Goal: Browse casually: Explore the website without a specific task or goal

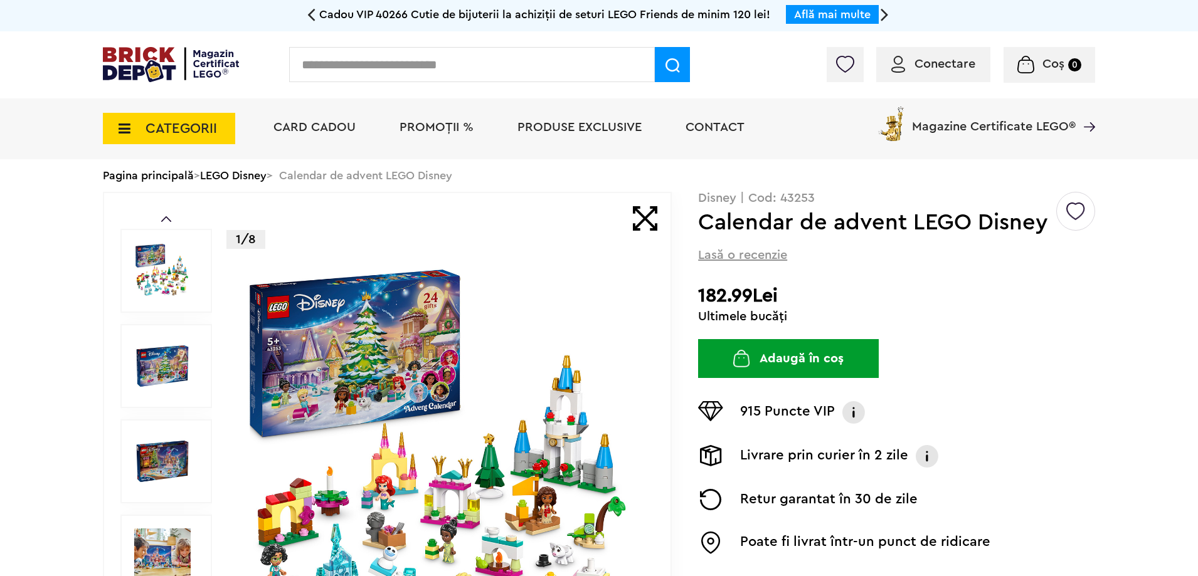
click at [120, 132] on icon at bounding box center [120, 129] width 19 height 14
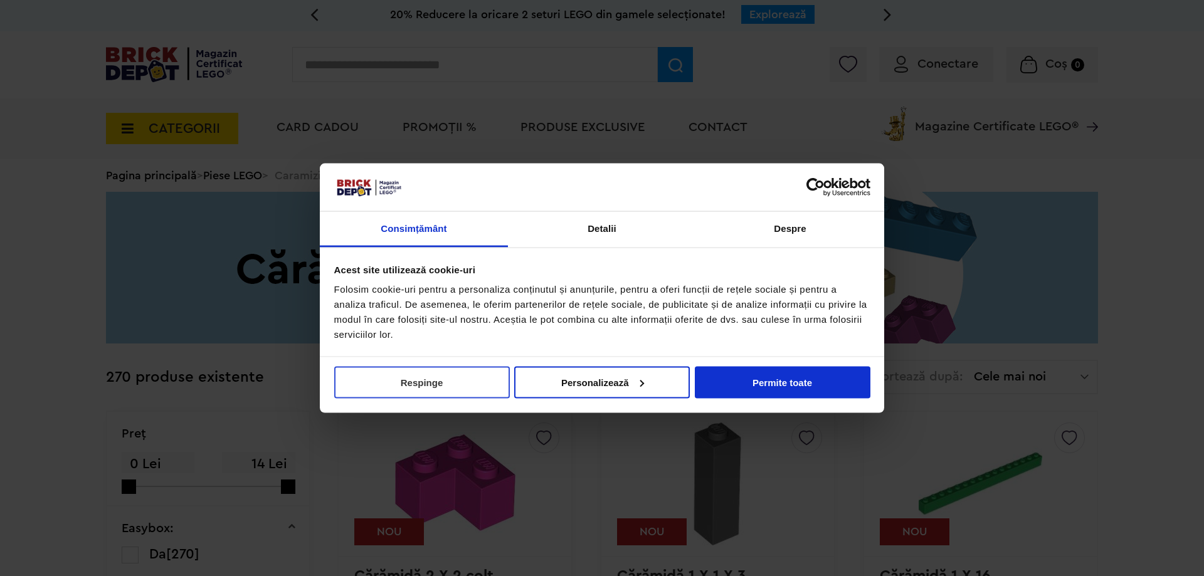
click at [425, 379] on button "Respinge" at bounding box center [422, 382] width 176 height 32
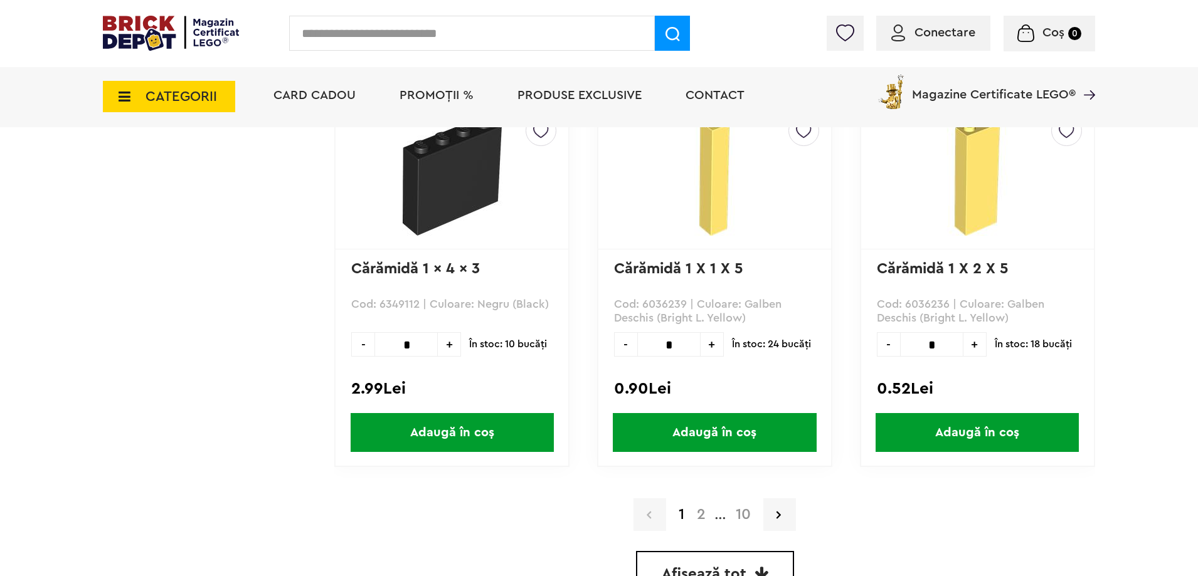
scroll to position [3450, 0]
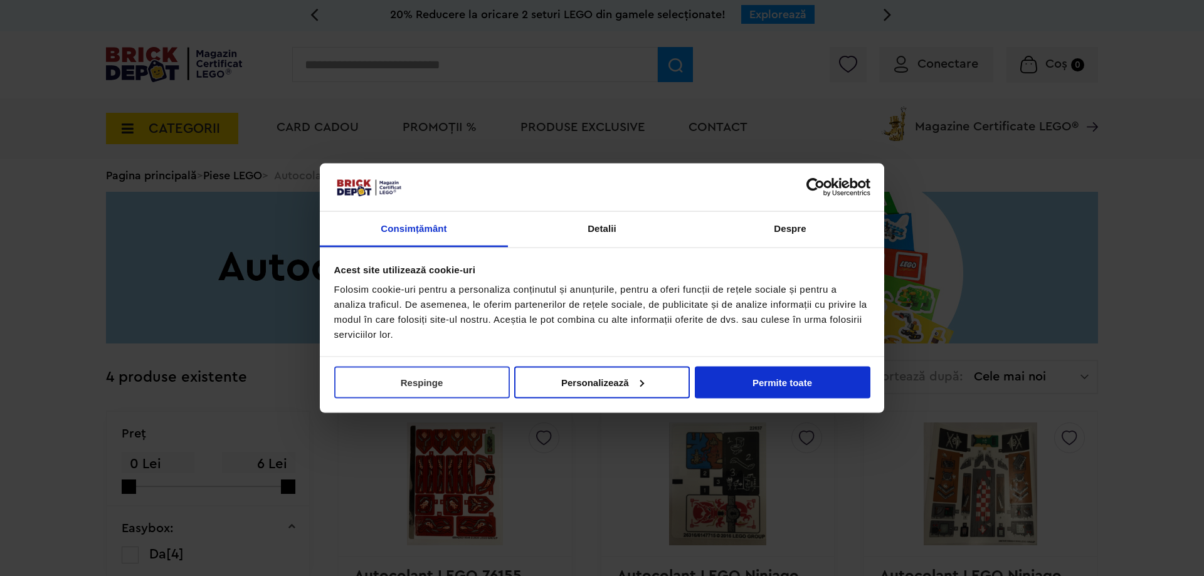
click at [418, 390] on button "Respinge" at bounding box center [422, 382] width 176 height 32
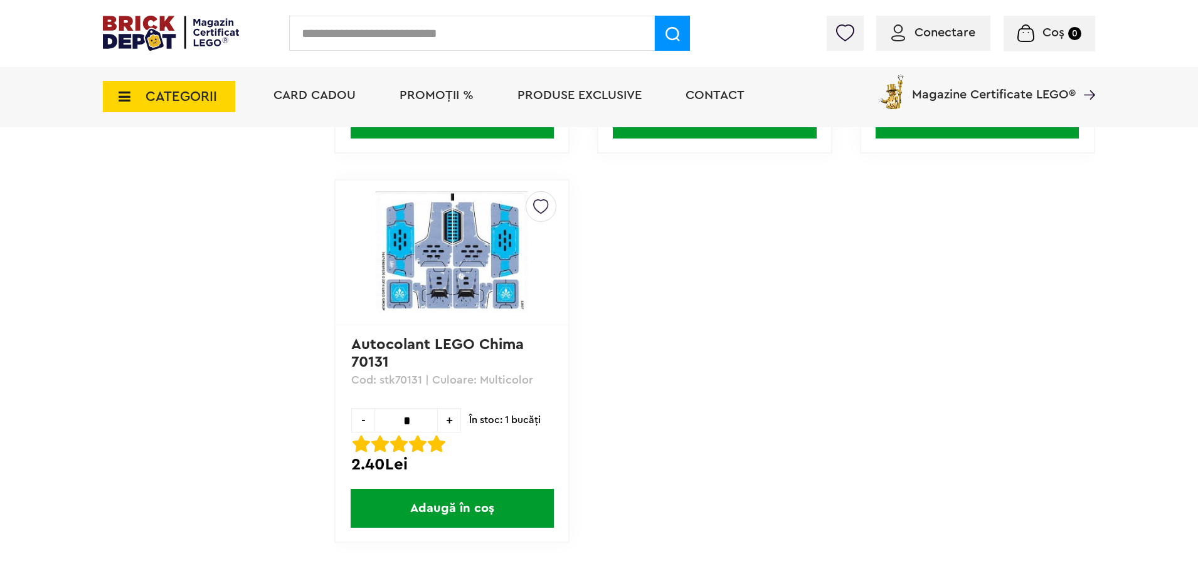
scroll to position [314, 0]
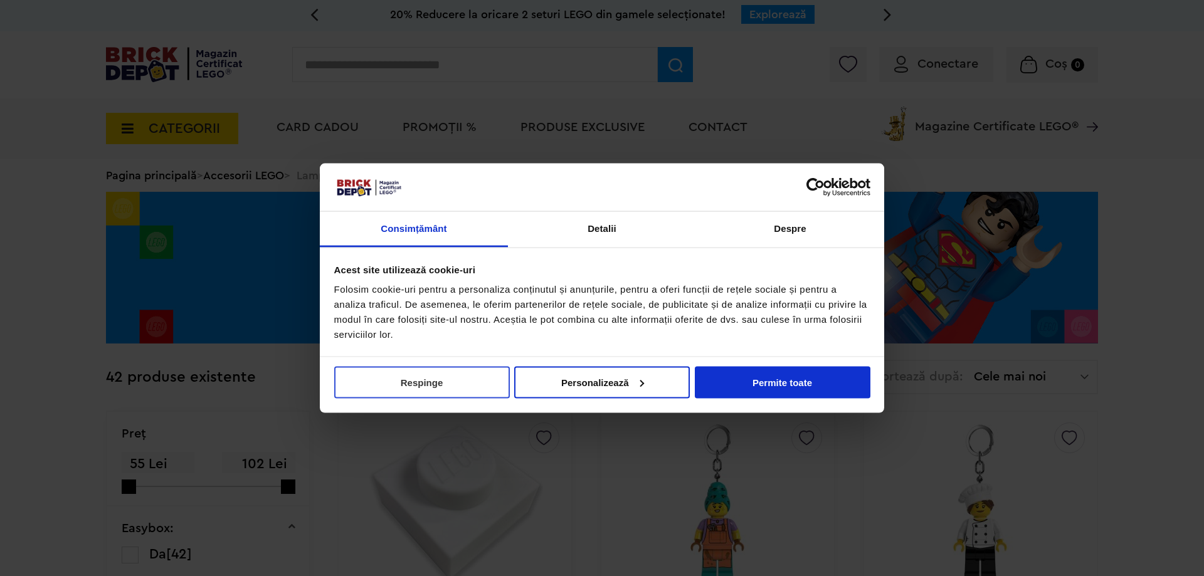
click at [481, 385] on button "Respinge" at bounding box center [422, 382] width 176 height 32
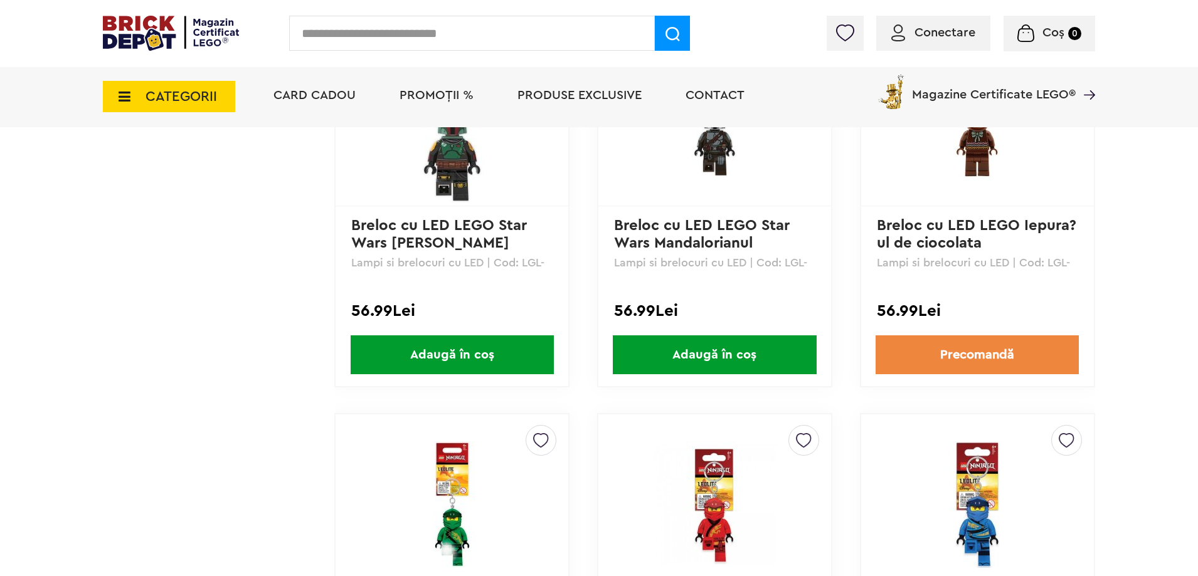
scroll to position [3450, 0]
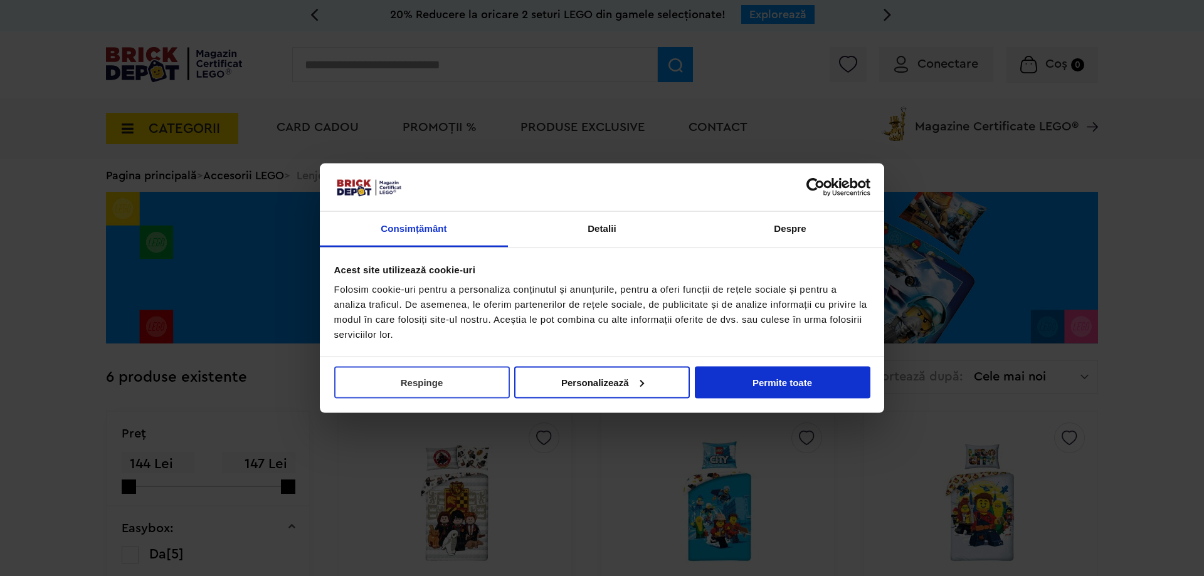
click at [443, 385] on button "Respinge" at bounding box center [422, 382] width 176 height 32
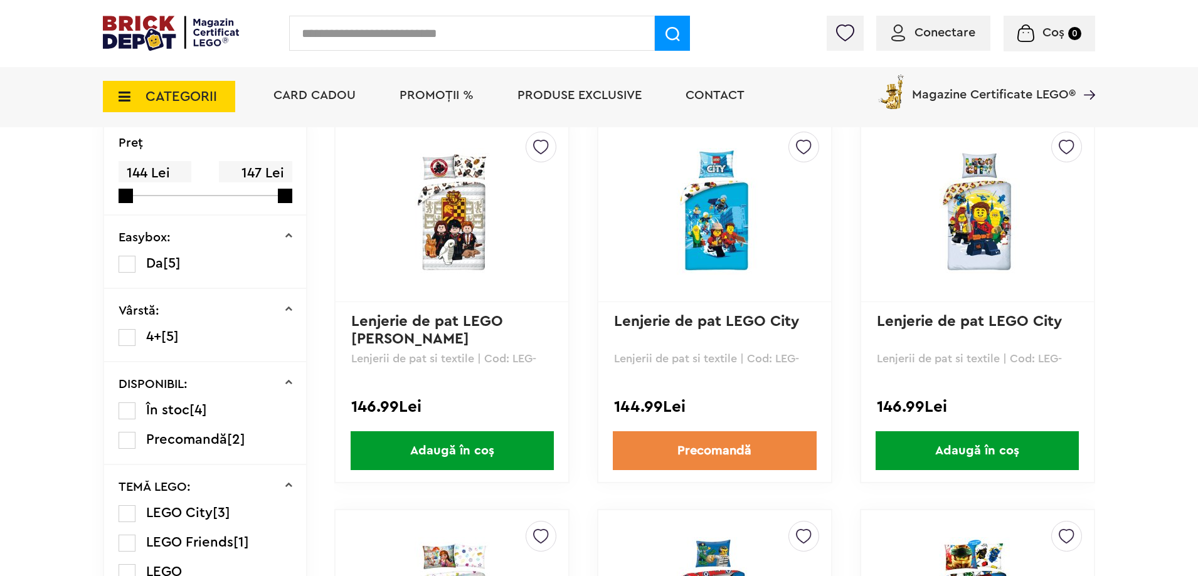
scroll to position [627, 0]
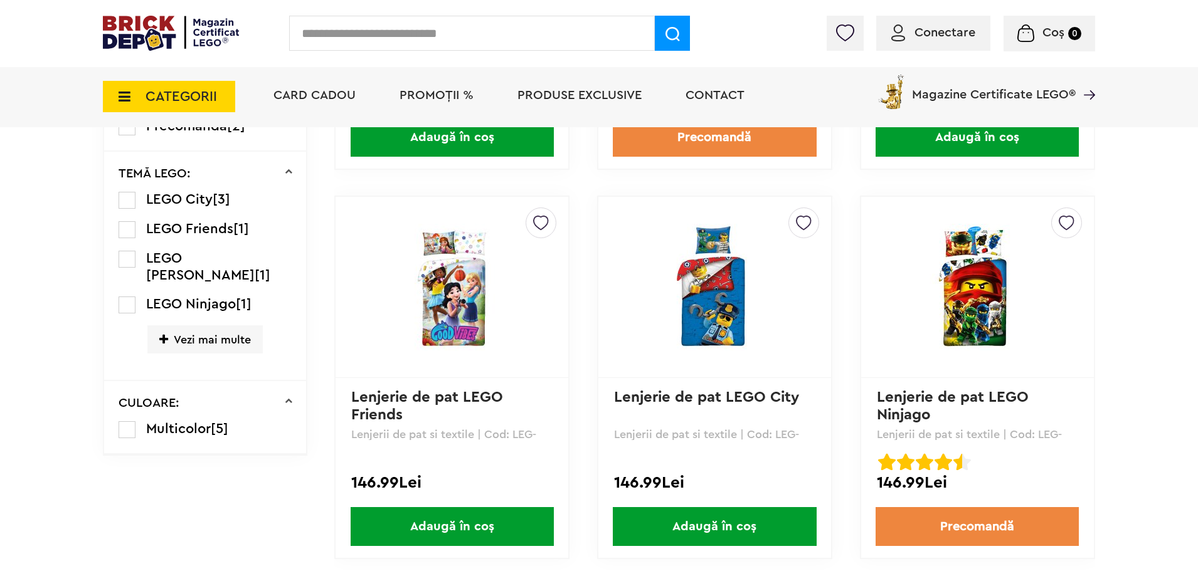
click at [986, 306] on img at bounding box center [977, 287] width 176 height 127
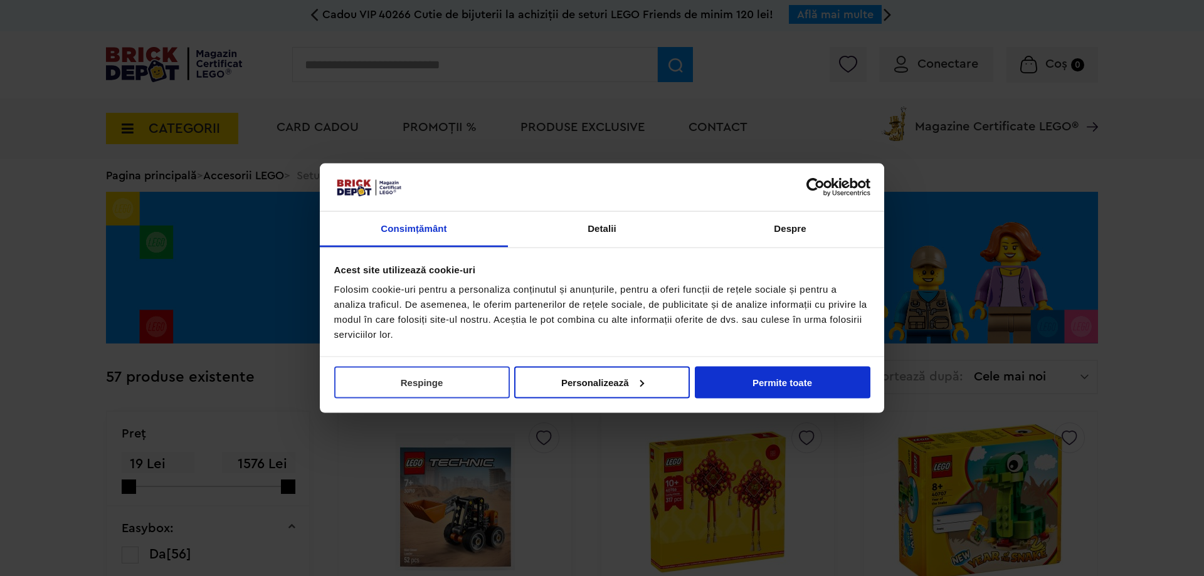
click at [438, 379] on button "Respinge" at bounding box center [422, 382] width 176 height 32
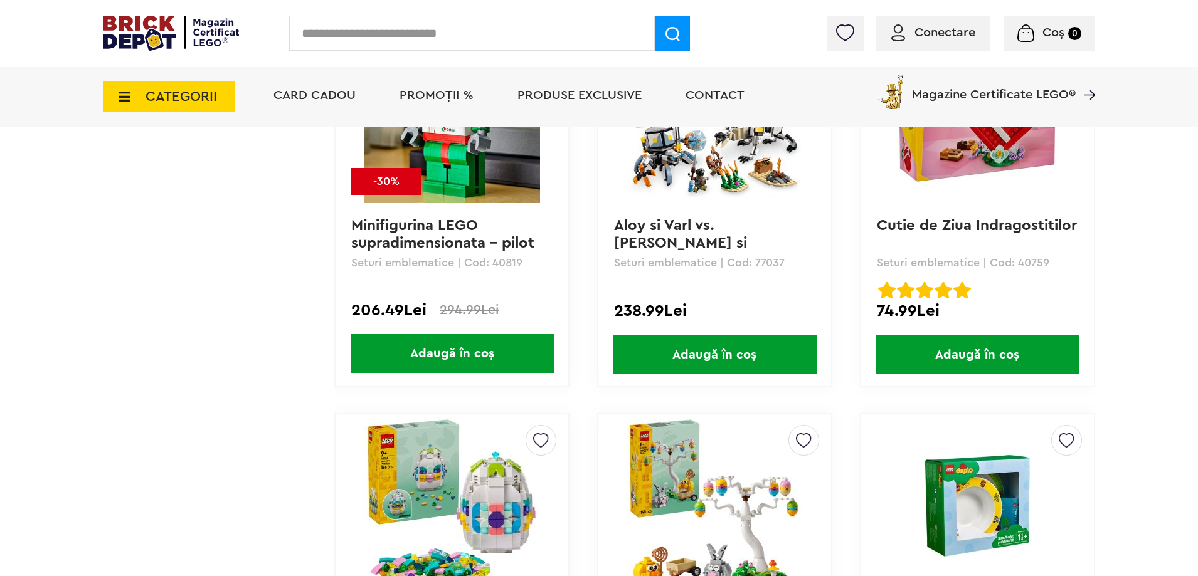
scroll to position [3450, 0]
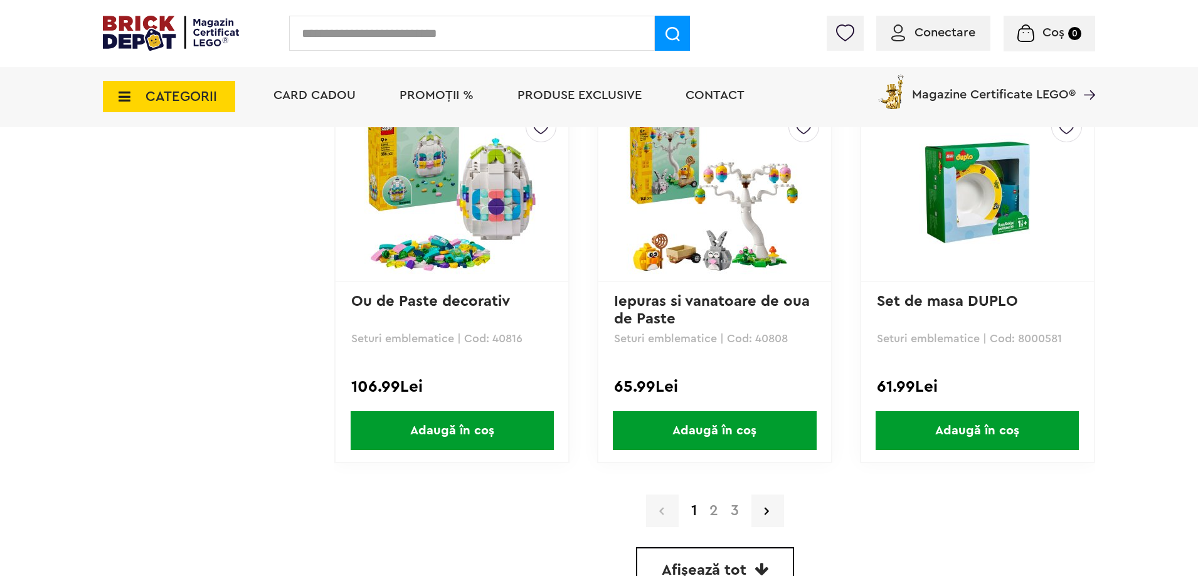
click at [713, 516] on link "2" at bounding box center [713, 511] width 21 height 15
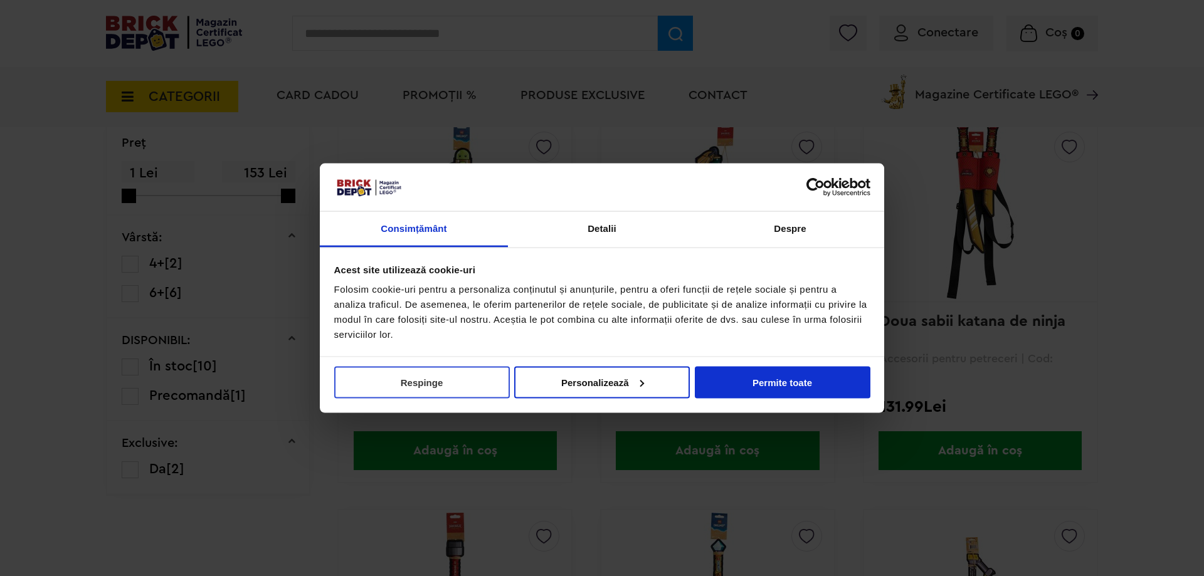
click at [485, 385] on button "Respinge" at bounding box center [422, 382] width 176 height 32
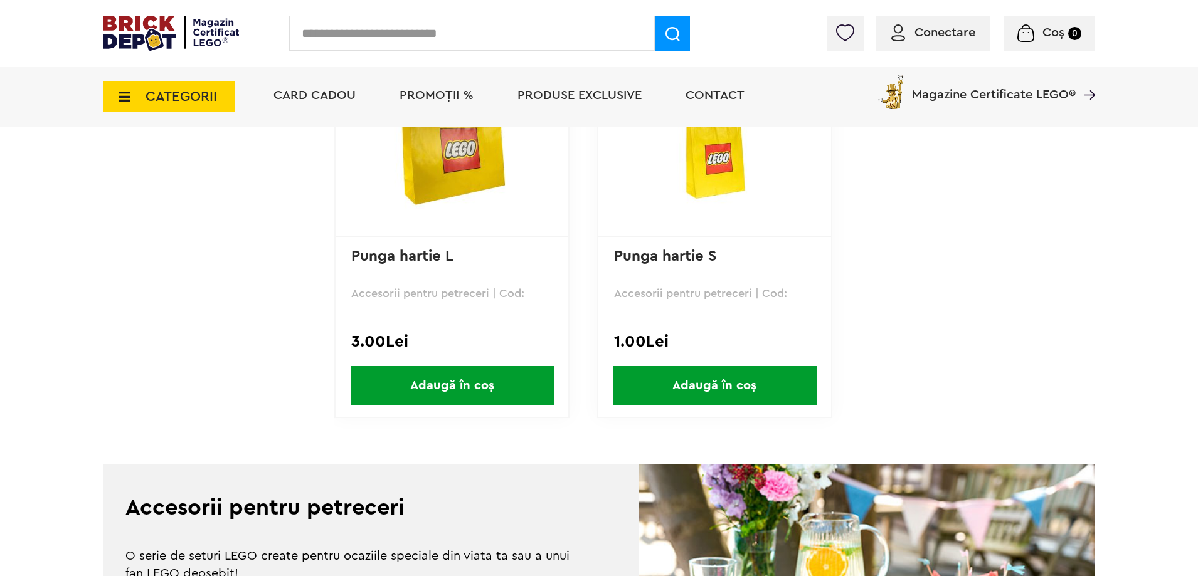
scroll to position [1568, 0]
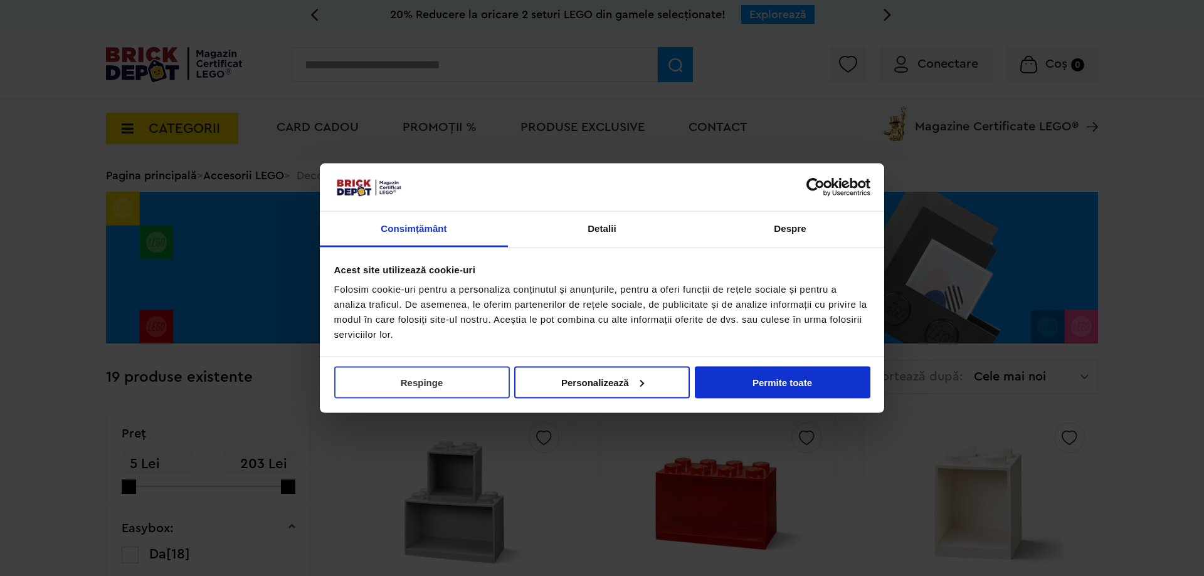
click at [438, 388] on button "Respinge" at bounding box center [422, 382] width 176 height 32
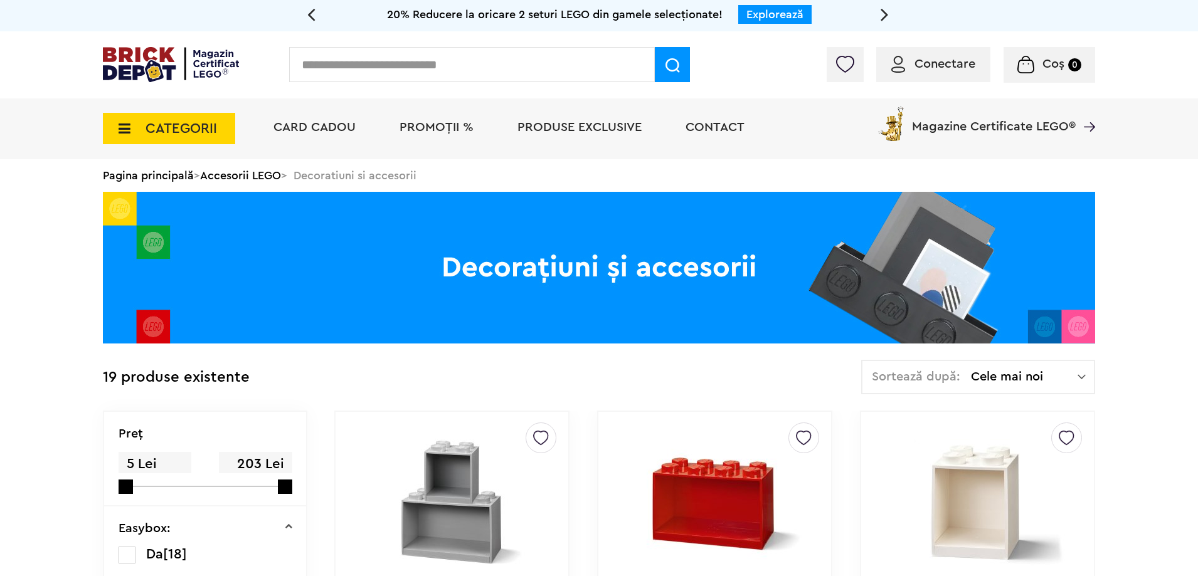
click at [560, 129] on span "Produse exclusive" at bounding box center [580, 127] width 124 height 13
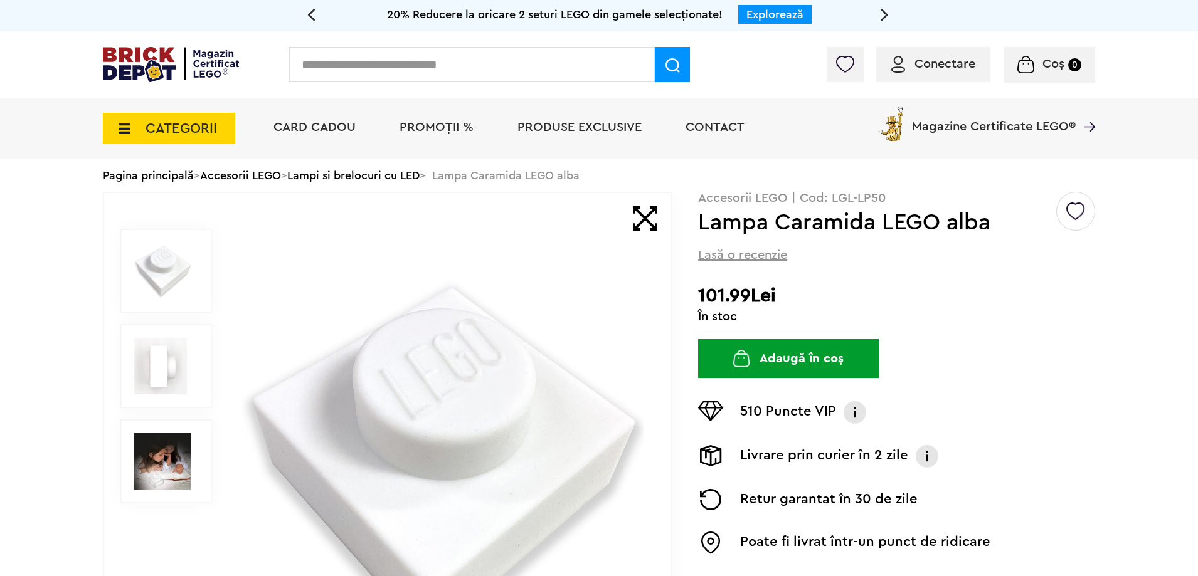
click at [141, 366] on img at bounding box center [160, 366] width 53 height 56
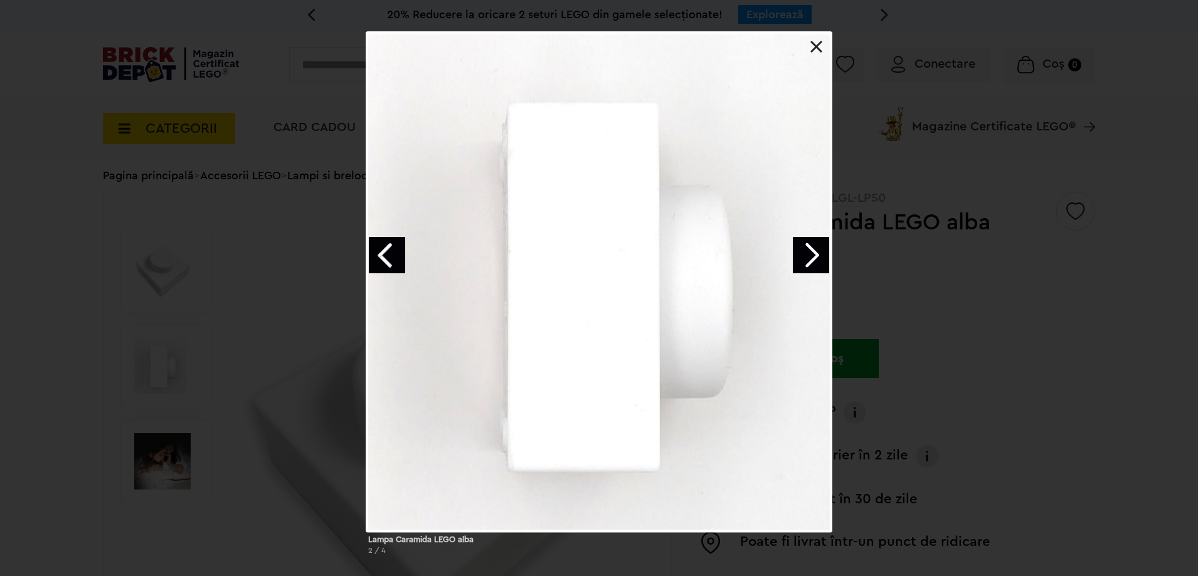
click at [811, 258] on link "Next image" at bounding box center [811, 255] width 36 height 36
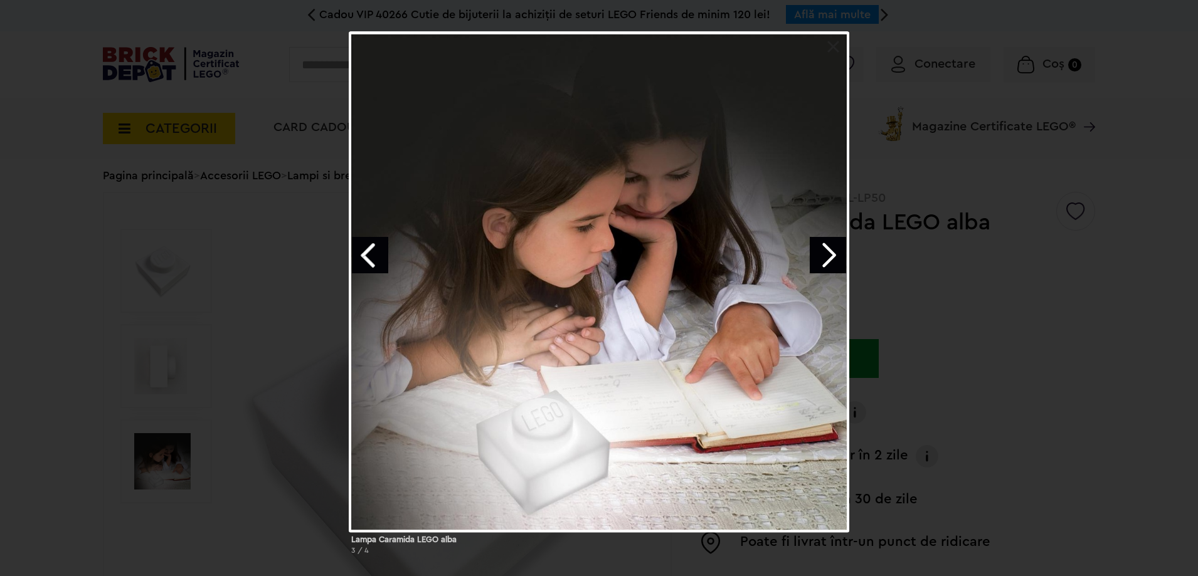
click at [891, 167] on div "Lampa Caramida LEGO alba 3 / 4" at bounding box center [599, 298] width 1198 height 534
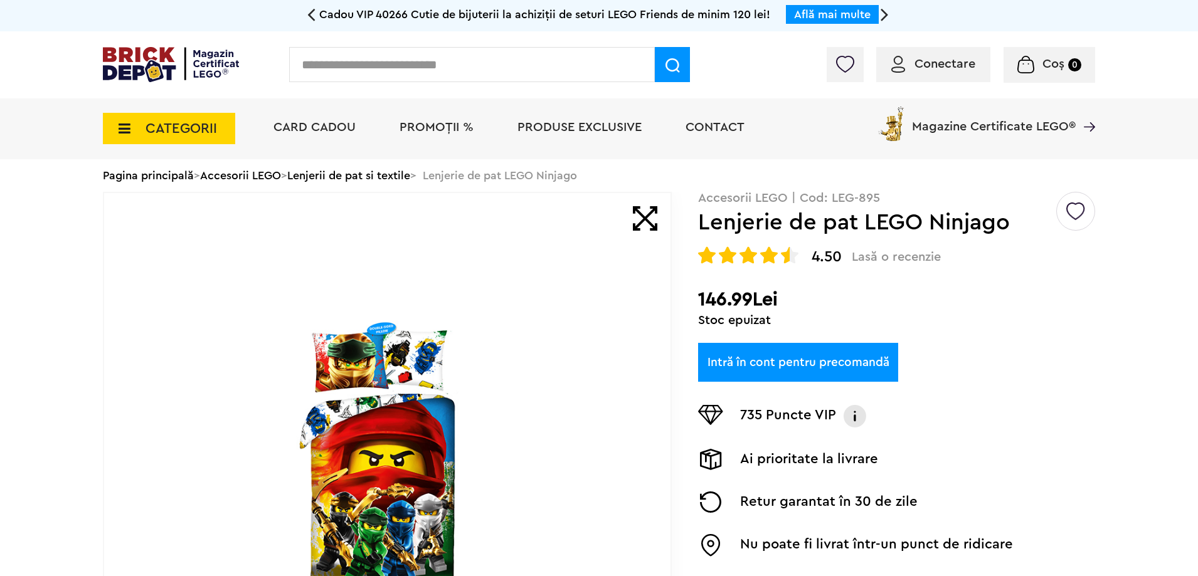
scroll to position [627, 0]
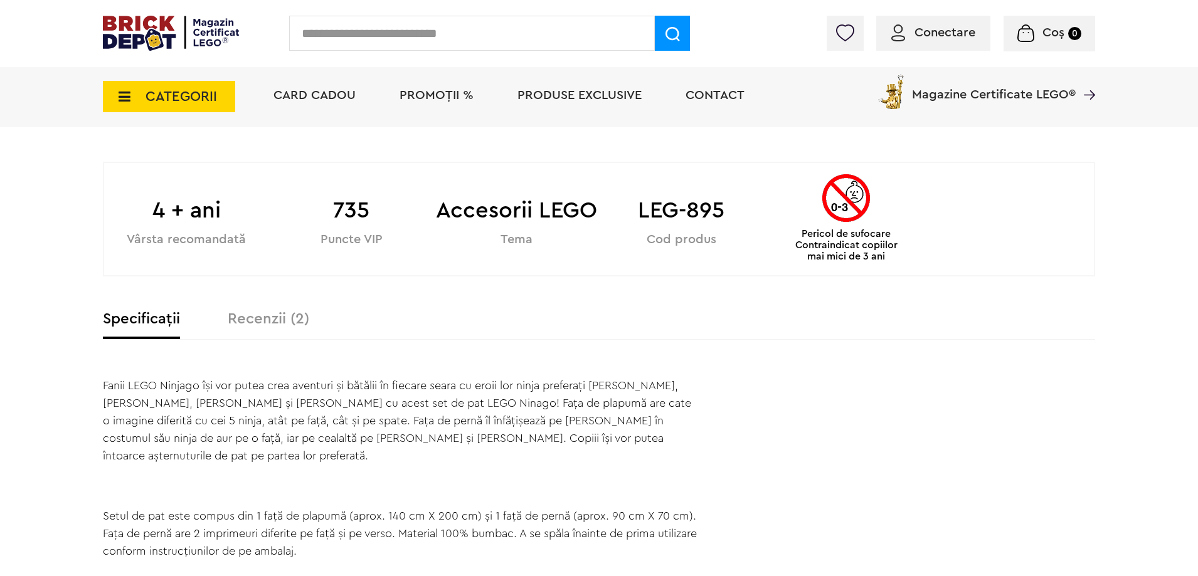
click at [247, 312] on label "Recenzii (2)" at bounding box center [269, 319] width 82 height 15
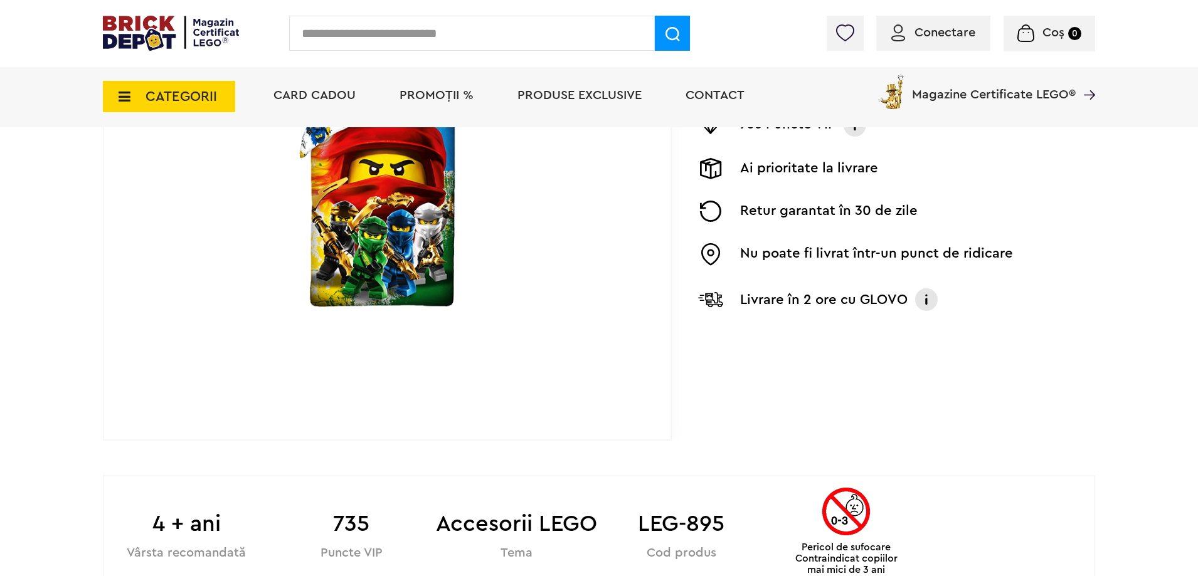
scroll to position [0, 0]
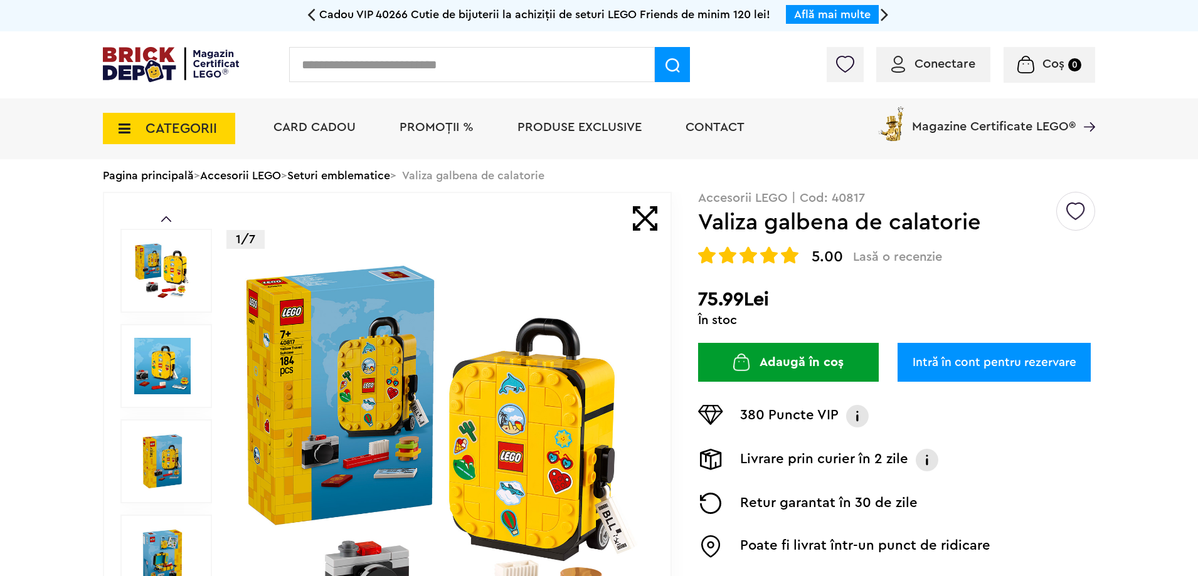
click at [172, 361] on img at bounding box center [162, 366] width 56 height 56
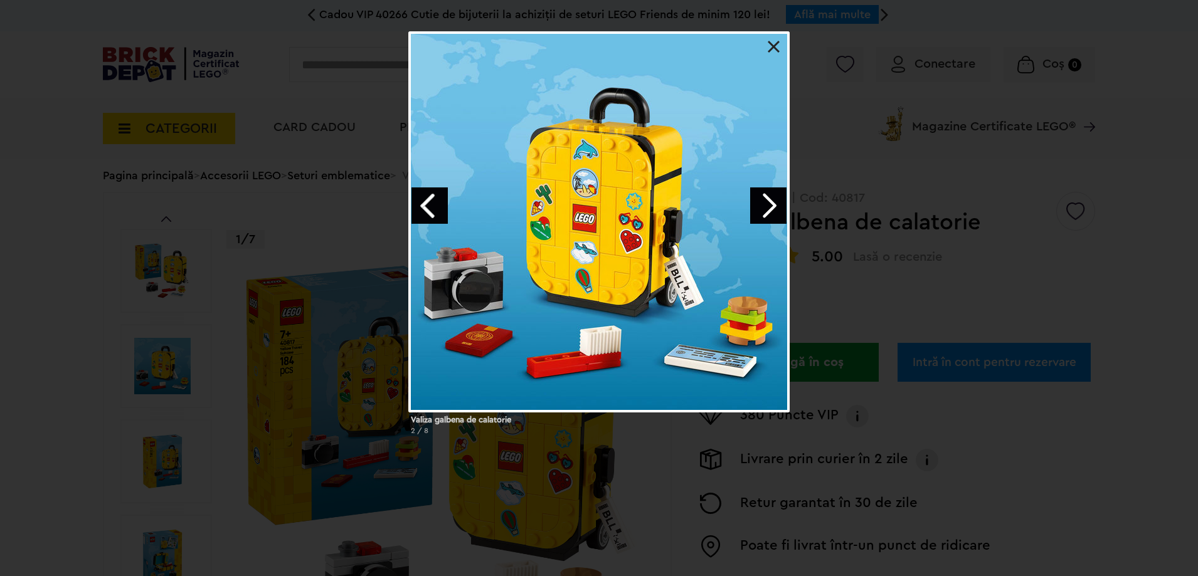
click at [772, 203] on link "Next image" at bounding box center [768, 206] width 36 height 36
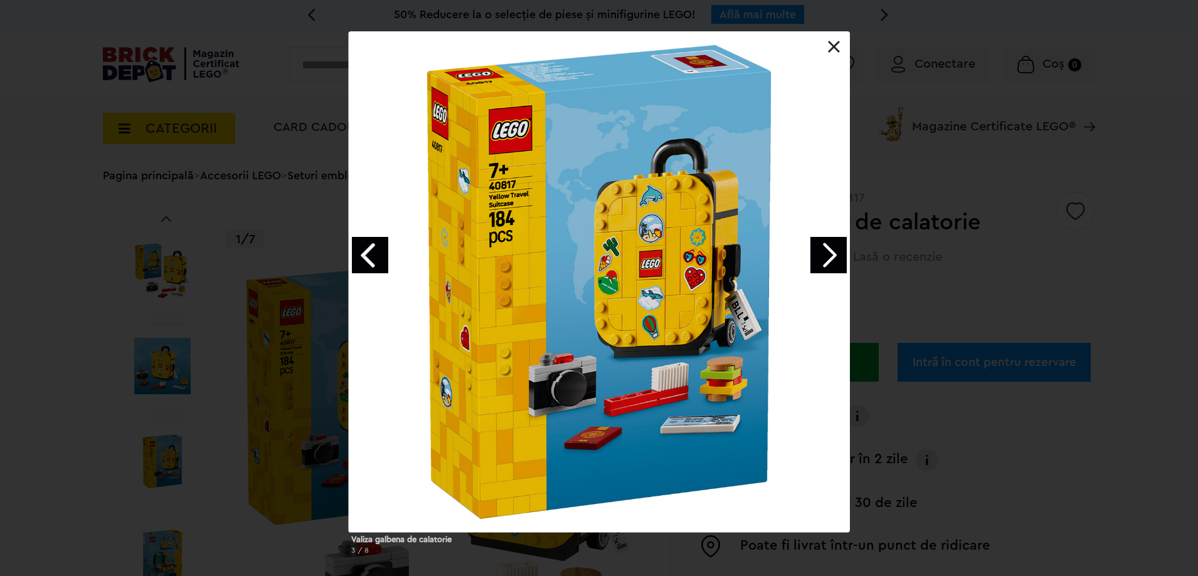
click at [823, 254] on link "Next image" at bounding box center [828, 255] width 36 height 36
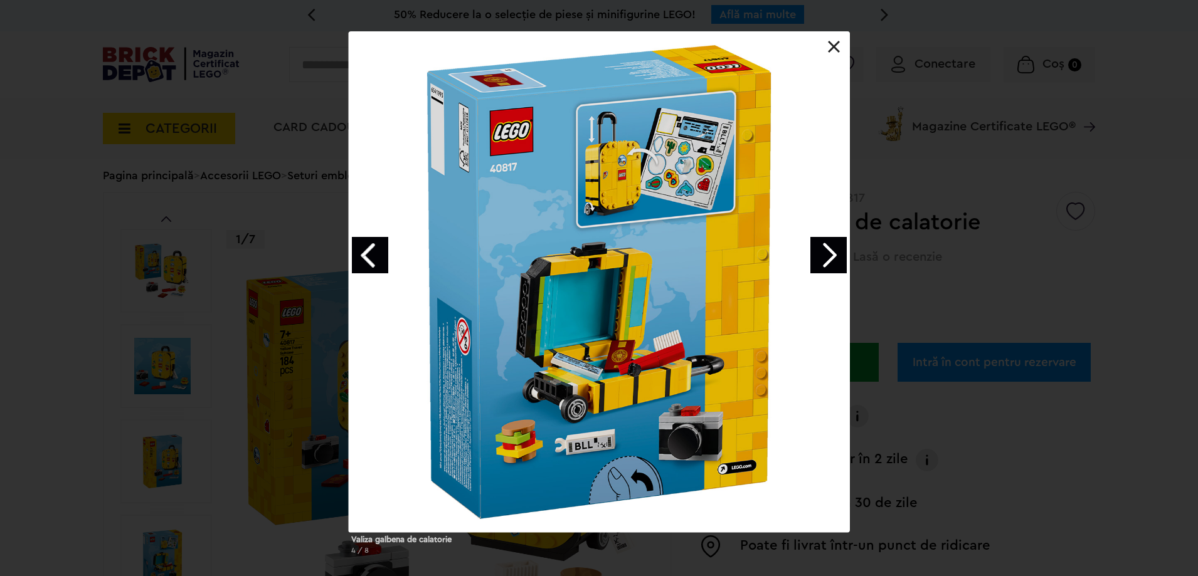
click at [827, 258] on link "Next image" at bounding box center [828, 255] width 36 height 36
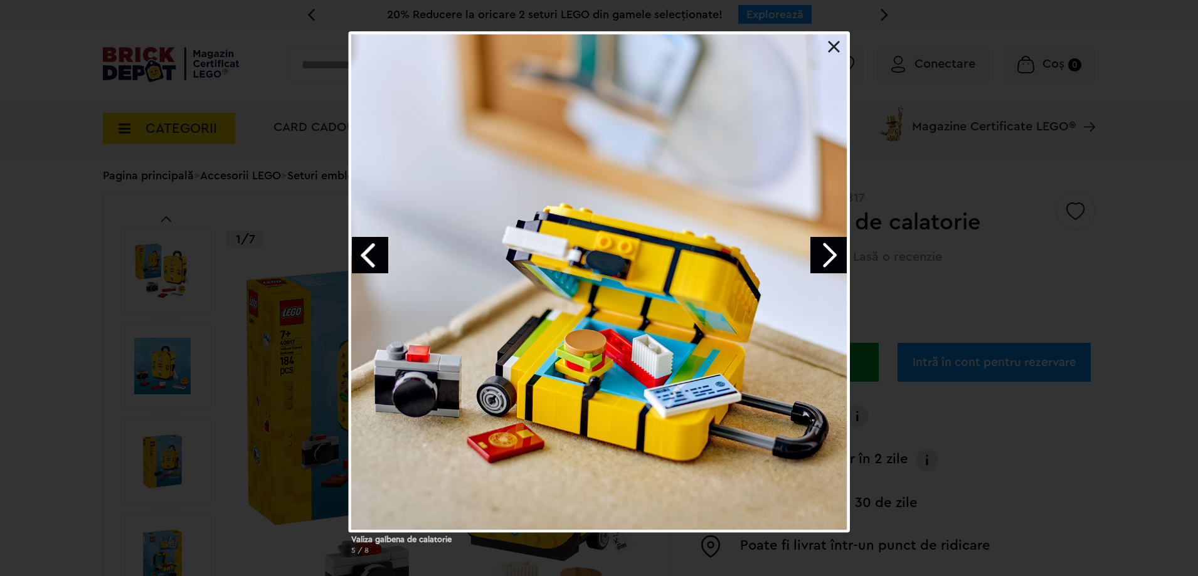
click at [826, 259] on link "Next image" at bounding box center [828, 255] width 36 height 36
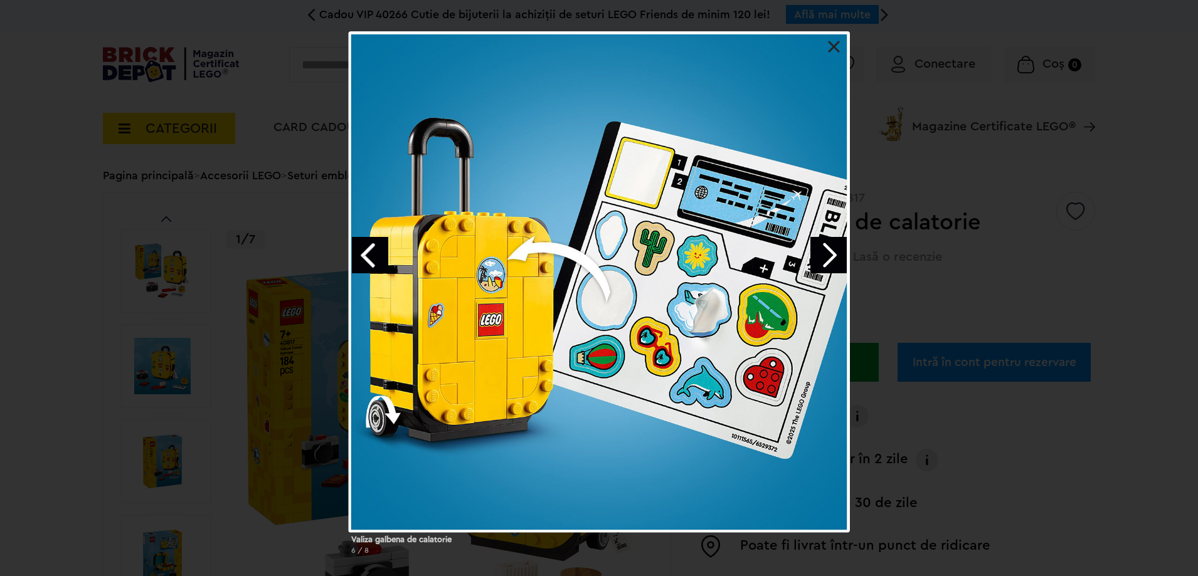
click at [823, 262] on link "Next image" at bounding box center [828, 255] width 36 height 36
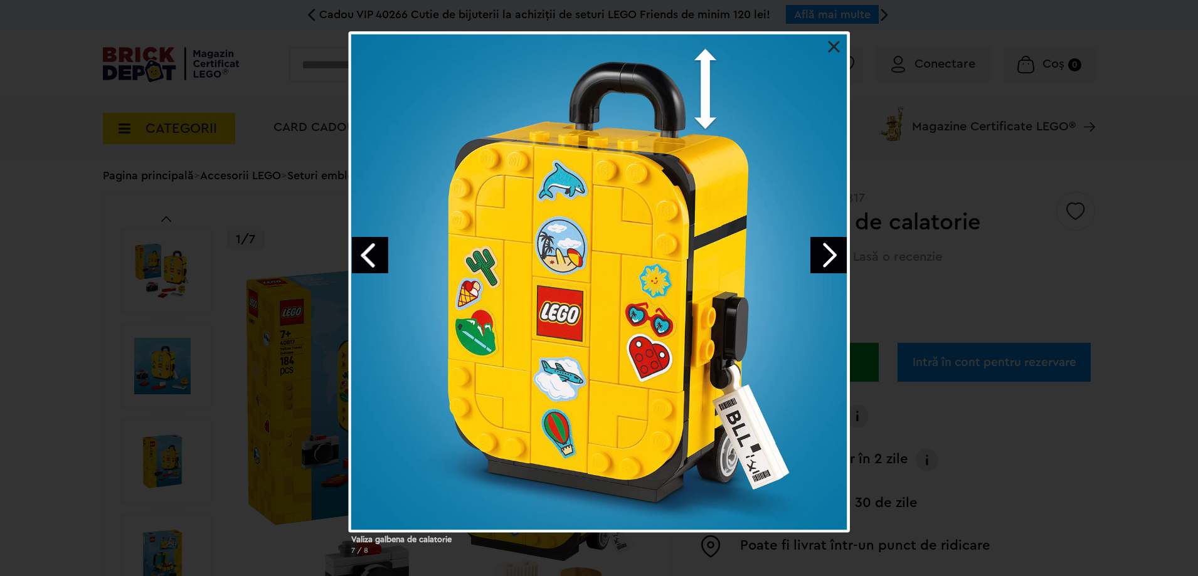
click at [823, 262] on link "Next image" at bounding box center [828, 255] width 36 height 36
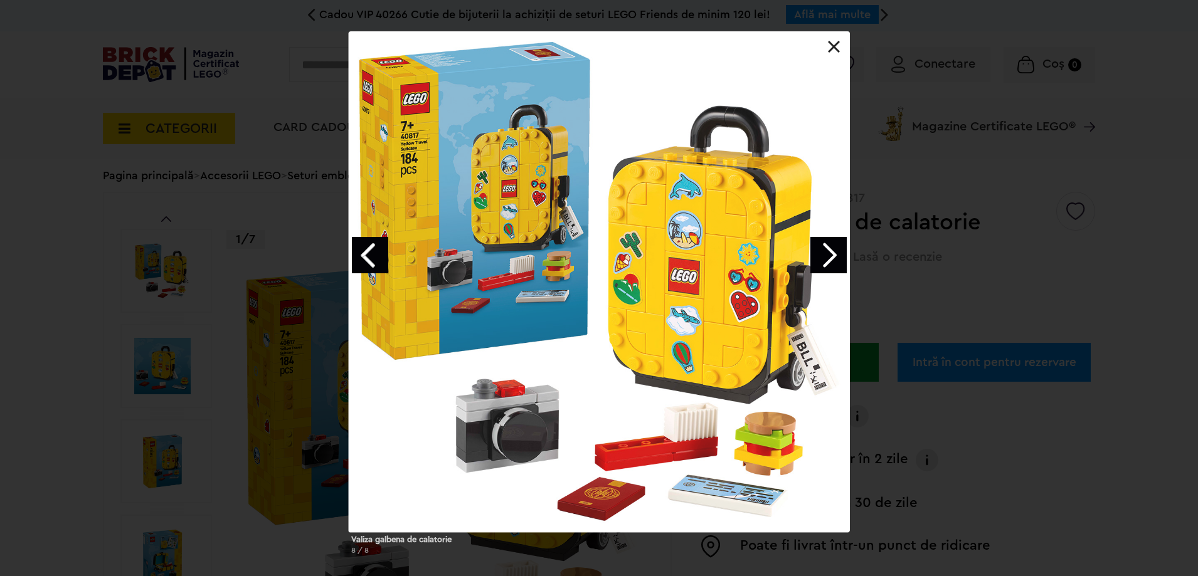
click at [1014, 260] on div "Valiza galbena de calatorie 8 / 8" at bounding box center [599, 298] width 1198 height 534
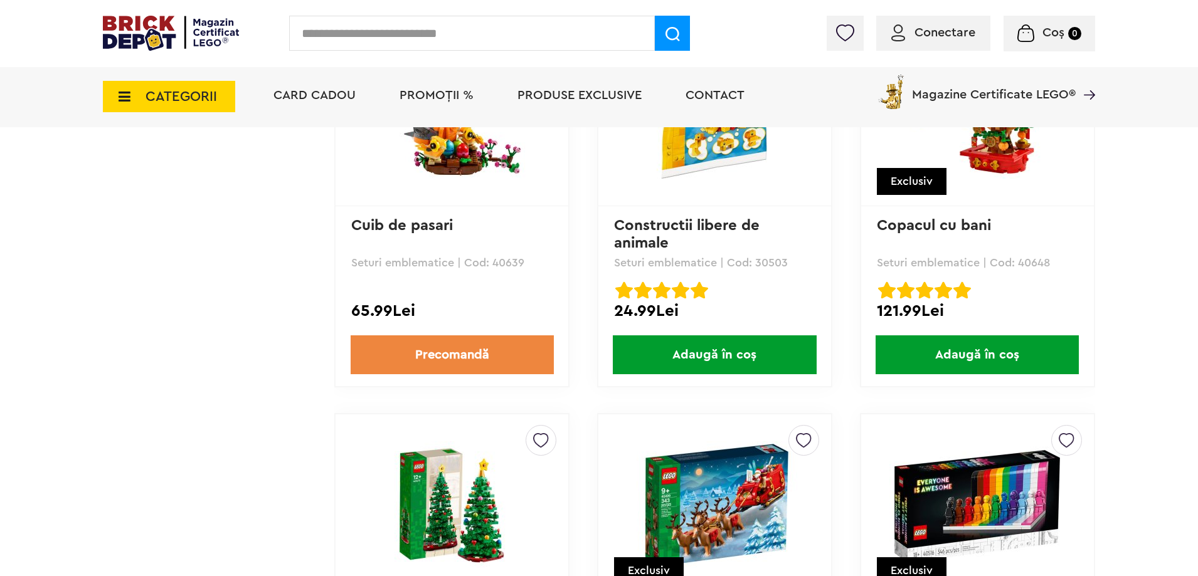
scroll to position [3450, 0]
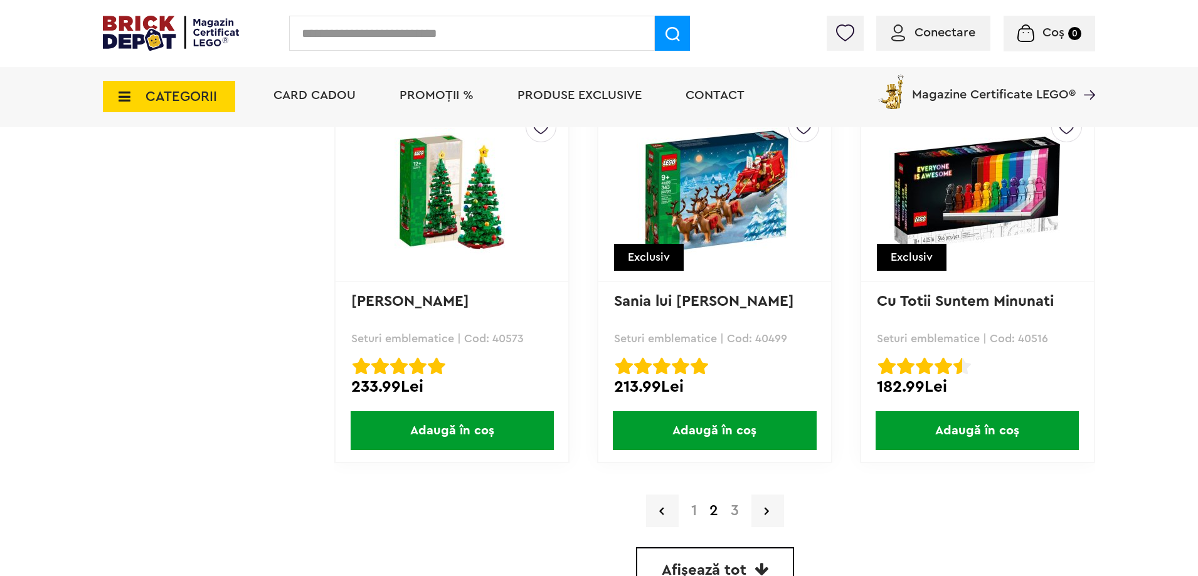
click at [735, 508] on link "3" at bounding box center [735, 511] width 21 height 15
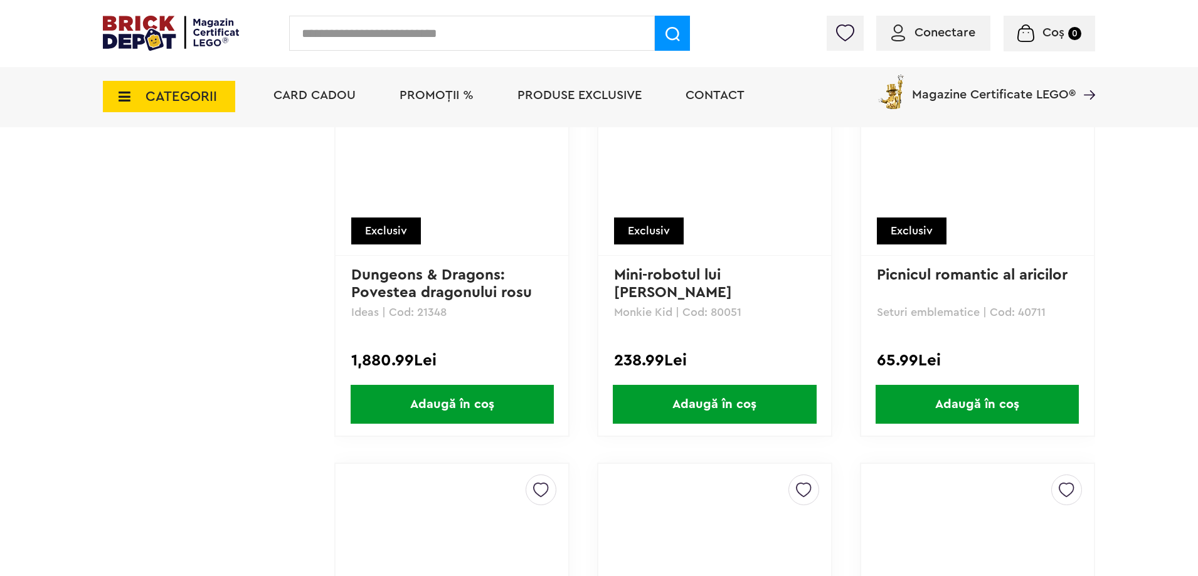
scroll to position [6273, 0]
